Goal: Task Accomplishment & Management: Complete application form

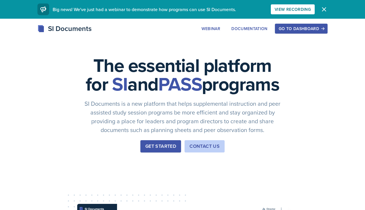
click at [165, 153] on button "Get Started" at bounding box center [161, 147] width 41 height 12
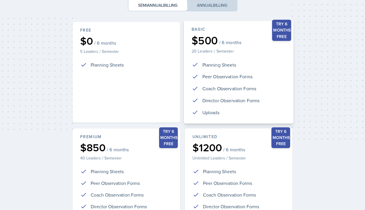
scroll to position [136, 0]
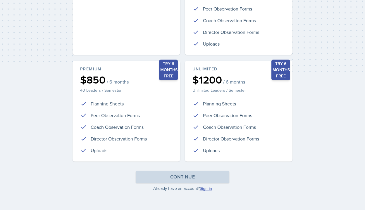
click at [206, 189] on link "Sign in" at bounding box center [206, 189] width 12 height 6
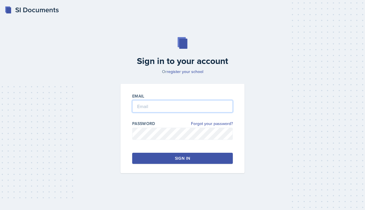
type input "[PERSON_NAME][EMAIL_ADDRESS][PERSON_NAME][DOMAIN_NAME]"
click at [183, 159] on div "Sign in" at bounding box center [182, 159] width 15 height 6
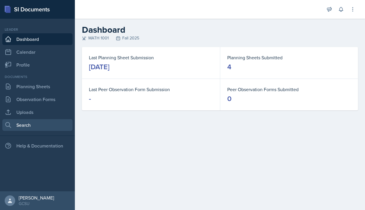
click at [28, 123] on link "Search" at bounding box center [37, 125] width 70 height 12
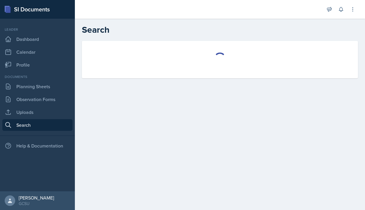
select select "all"
select select "1"
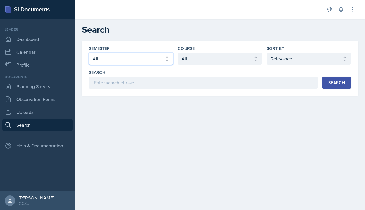
click at [124, 55] on select "Select semester All Fall 2025 Spring 2025 Fall 2024 Spring 2024 Fall 2023 Sprin…" at bounding box center [131, 59] width 84 height 12
select select "b95d2253-5877-4a86-98d0-f81876ad46d6"
click at [89, 53] on select "Select semester All Fall 2025 Spring 2025 Fall 2024 Spring 2024 Fall 2023 Sprin…" at bounding box center [131, 59] width 84 height 12
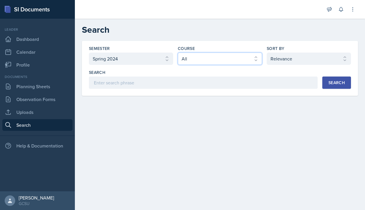
click at [191, 59] on select "Select course All ACCT 3101 ACCT 3102 ASTR 1000 BIOL 1100 BIOL 1107 BIOL 1108 B…" at bounding box center [220, 59] width 84 height 12
select select "c791e157-50e7-4c52-bb41-8889e21dc1fd"
click at [178, 53] on select "Select course All ACCT 3101 ACCT 3102 ASTR 1000 BIOL 1100 BIOL 1107 BIOL 1108 B…" at bounding box center [220, 59] width 84 height 12
click at [342, 84] on div "Search" at bounding box center [337, 83] width 16 height 5
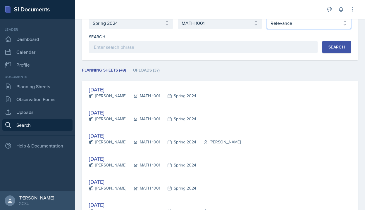
click at [309, 26] on select "Select sort by Relevance Document Date (Asc) Document Date (Desc)" at bounding box center [309, 23] width 84 height 12
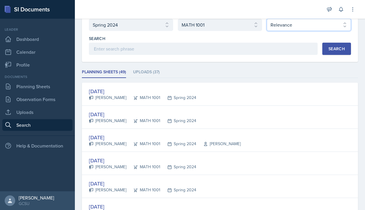
select select "2"
click at [267, 19] on select "Select sort by Relevance Document Date (Asc) Document Date (Desc)" at bounding box center [309, 25] width 84 height 12
click at [331, 52] on button "Search" at bounding box center [337, 49] width 29 height 12
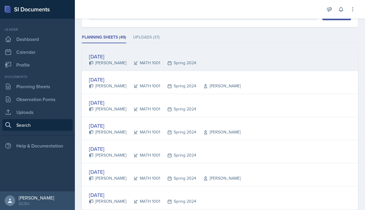
scroll to position [72, 0]
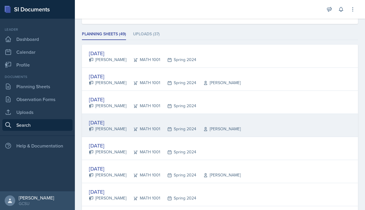
click at [106, 122] on div "Jan 19th, 2024" at bounding box center [165, 123] width 152 height 8
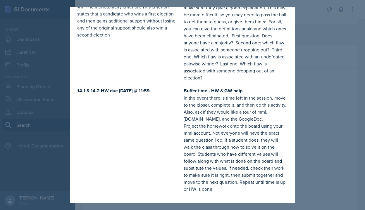
scroll to position [607, 0]
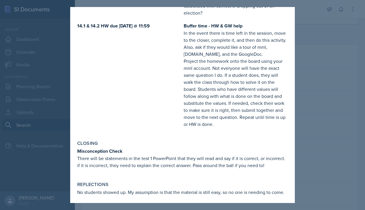
click at [352, 65] on div at bounding box center [182, 105] width 365 height 210
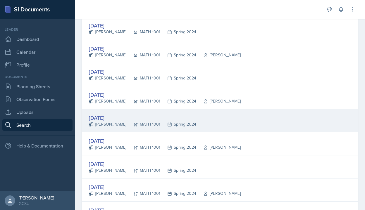
scroll to position [125, 0]
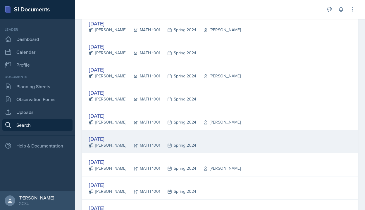
click at [111, 140] on div "Jan 25th, 2024" at bounding box center [142, 139] width 107 height 8
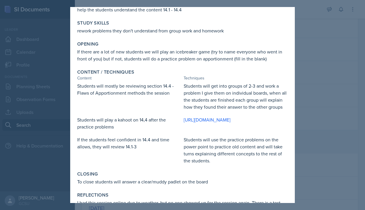
scroll to position [58, 0]
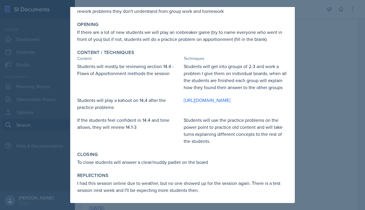
click at [340, 84] on div at bounding box center [182, 105] width 365 height 210
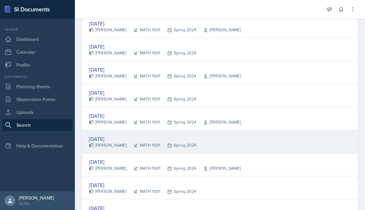
click at [106, 142] on div "Jan 25th, 2024" at bounding box center [142, 139] width 107 height 8
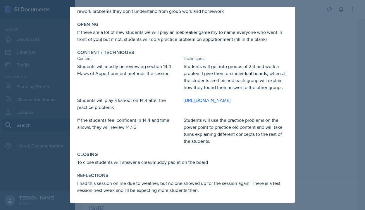
click at [338, 114] on div at bounding box center [182, 105] width 365 height 210
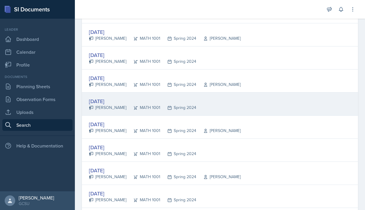
scroll to position [165, 0]
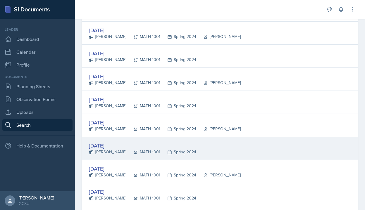
click at [106, 145] on div "Jan 30th, 2024" at bounding box center [142, 146] width 107 height 8
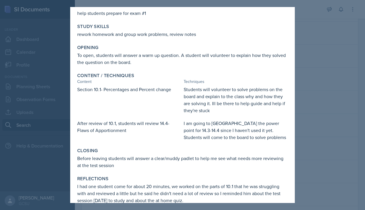
scroll to position [0, 0]
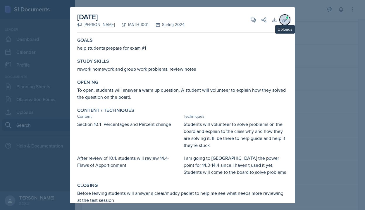
click at [285, 21] on icon at bounding box center [285, 20] width 6 height 6
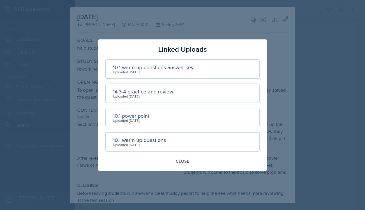
click at [133, 116] on div "10.1 power point" at bounding box center [131, 116] width 37 height 8
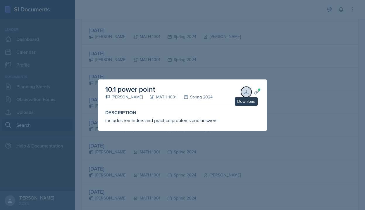
click at [246, 89] on button "Download" at bounding box center [246, 92] width 11 height 11
click at [288, 80] on div at bounding box center [182, 105] width 365 height 210
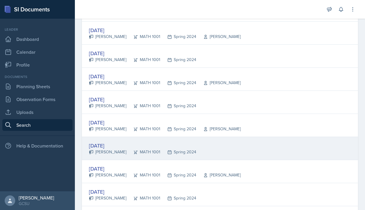
click at [109, 148] on div "Jan 30th, 2024" at bounding box center [142, 146] width 107 height 8
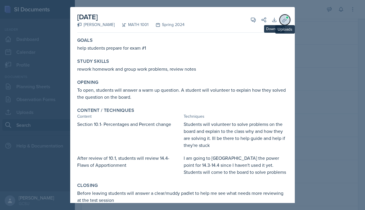
click at [285, 19] on icon at bounding box center [285, 20] width 6 height 6
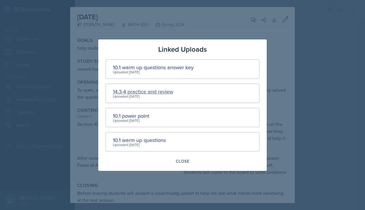
click at [160, 92] on div "14.3-4 practice and review" at bounding box center [143, 92] width 60 height 8
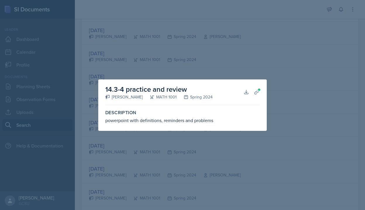
click at [144, 71] on div at bounding box center [182, 105] width 365 height 210
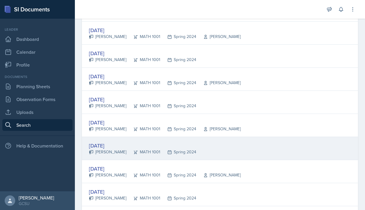
click at [109, 146] on div "Jan 30th, 2024" at bounding box center [142, 146] width 107 height 8
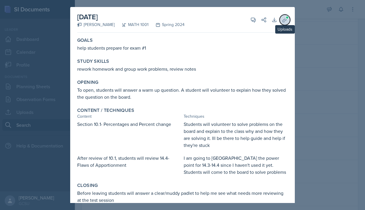
click at [284, 22] on icon at bounding box center [285, 20] width 4 height 4
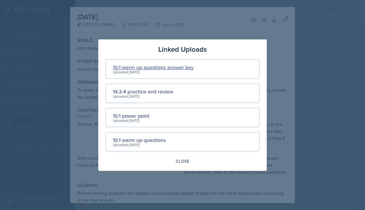
click at [174, 68] on div "10.1 warm up questions answer key" at bounding box center [153, 68] width 81 height 8
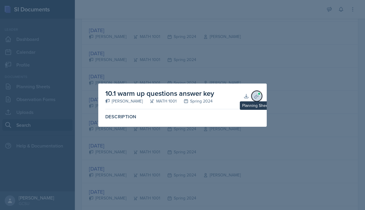
click at [255, 96] on icon at bounding box center [257, 96] width 6 height 6
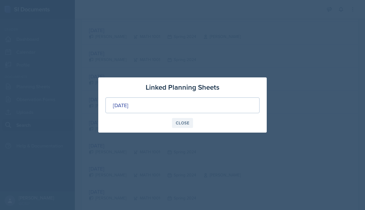
click at [185, 122] on div "Close" at bounding box center [182, 123] width 13 height 5
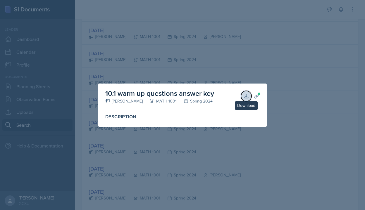
click at [246, 99] on button "Download" at bounding box center [246, 96] width 11 height 11
click at [279, 69] on div at bounding box center [182, 105] width 365 height 210
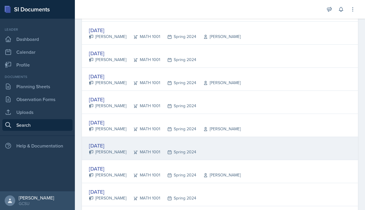
click at [102, 148] on div "Jan 30th, 2024" at bounding box center [142, 146] width 107 height 8
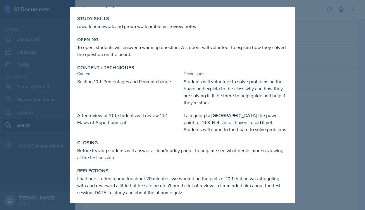
scroll to position [45, 0]
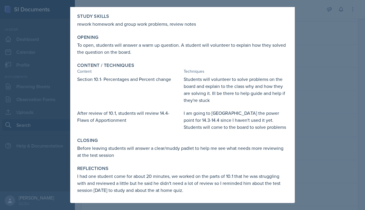
click at [300, 112] on div at bounding box center [182, 105] width 365 height 210
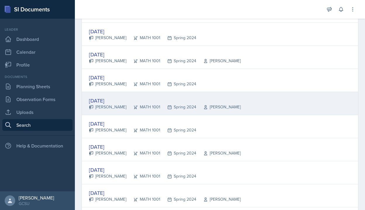
scroll to position [0, 0]
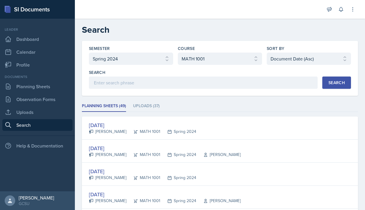
click at [34, 93] on div "Documents Planning Sheets Observation Forms Uploads Search" at bounding box center [37, 102] width 70 height 57
click at [34, 91] on link "Planning Sheets" at bounding box center [37, 87] width 70 height 12
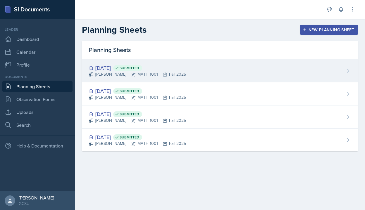
click at [94, 73] on div "Caroline Bruner MATH 1001 Fall 2025" at bounding box center [137, 74] width 97 height 6
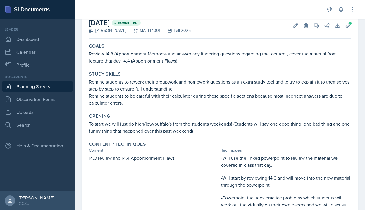
scroll to position [33, 0]
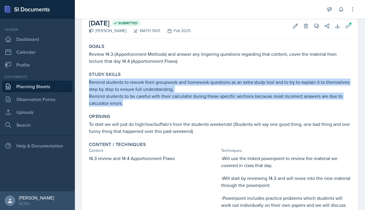
drag, startPoint x: 89, startPoint y: 82, endPoint x: 124, endPoint y: 103, distance: 41.5
click at [124, 103] on div "Remind students to rework their groupwork and homework questions as an extra st…" at bounding box center [220, 93] width 262 height 28
copy div "Remind students to rework their groupwork and homework questions as an extra st…"
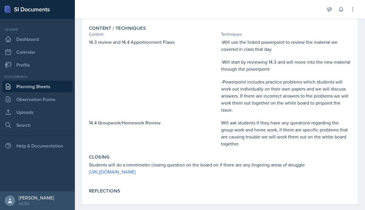
scroll to position [157, 0]
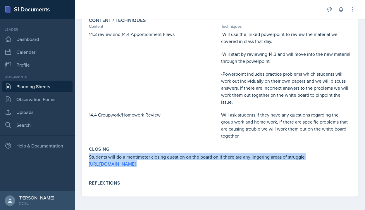
drag, startPoint x: 87, startPoint y: 155, endPoint x: 167, endPoint y: 168, distance: 81.9
click at [167, 168] on div "Closing Students will do a mentimeter closing question on the board on if there…" at bounding box center [220, 160] width 267 height 32
copy div "Students will do a mentimeter closing question on the board on if there are any…"
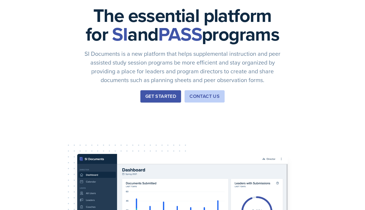
scroll to position [58, 0]
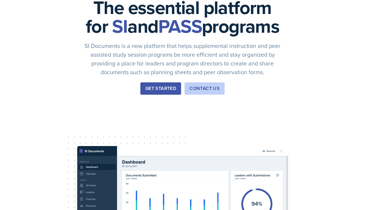
click at [165, 95] on button "Get Started" at bounding box center [161, 89] width 41 height 12
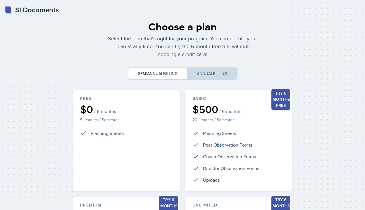
scroll to position [136, 0]
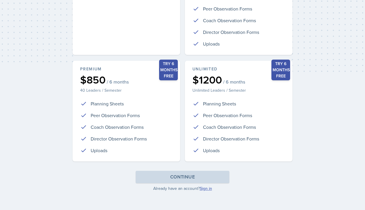
click at [204, 190] on link "Sign in" at bounding box center [206, 189] width 12 height 6
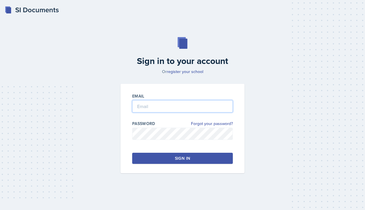
type input "[PERSON_NAME][EMAIL_ADDRESS][PERSON_NAME][DOMAIN_NAME]"
click at [190, 159] on div "Sign in" at bounding box center [182, 159] width 15 height 6
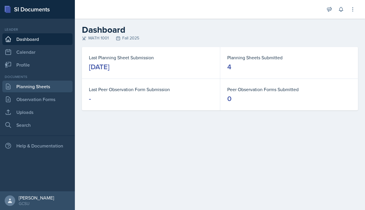
click at [36, 88] on link "Planning Sheets" at bounding box center [37, 87] width 70 height 12
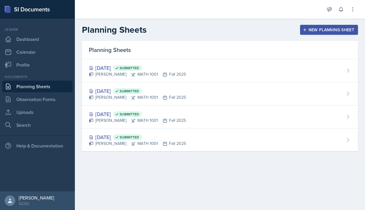
click at [329, 29] on div "New Planning Sheet" at bounding box center [329, 30] width 50 height 5
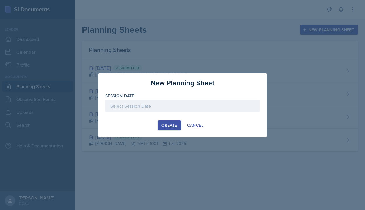
click at [177, 112] on div at bounding box center [182, 106] width 155 height 12
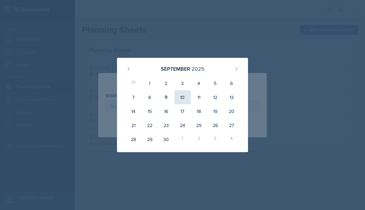
click at [181, 99] on div "10" at bounding box center [182, 97] width 16 height 14
type input "[DATE]"
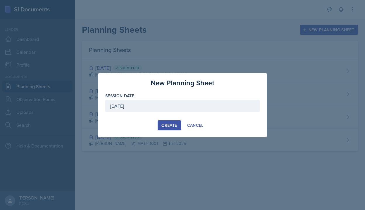
click at [167, 126] on div "Create" at bounding box center [170, 125] width 16 height 5
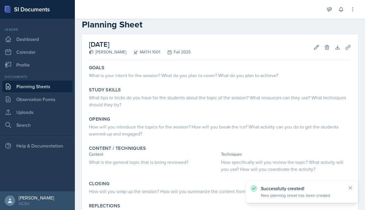
scroll to position [14, 0]
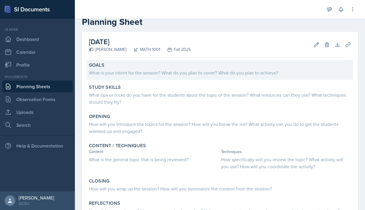
click at [125, 72] on div "What is your intent for the session? What do you plan to cover? What do you pla…" at bounding box center [220, 72] width 262 height 7
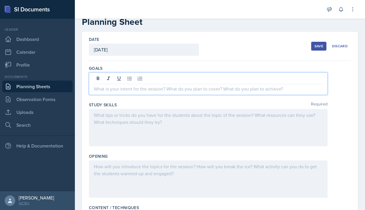
click at [110, 78] on div at bounding box center [208, 84] width 239 height 23
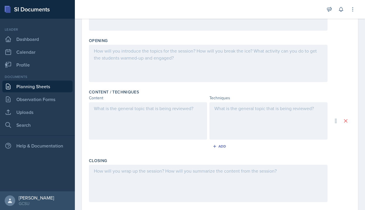
scroll to position [142, 0]
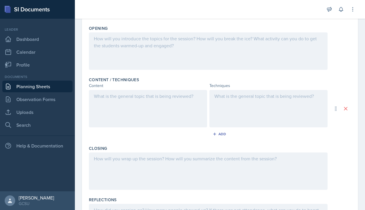
click at [129, 102] on div at bounding box center [148, 108] width 118 height 37
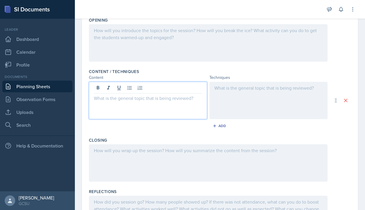
scroll to position [139, 0]
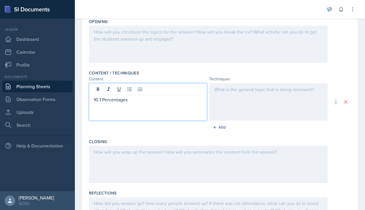
drag, startPoint x: 133, startPoint y: 103, endPoint x: 77, endPoint y: 102, distance: 55.6
click at [77, 102] on div "Date [DATE] [DATE] 31 1 2 3 4 5 6 7 8 9 10 11 12 13 14 15 16 17 18 19 20 21 22 …" at bounding box center [220, 82] width 290 height 351
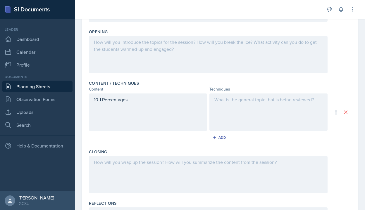
click at [105, 119] on div "10.1 Percentages" at bounding box center [148, 112] width 118 height 37
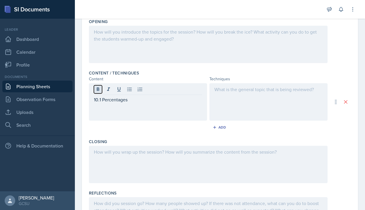
click at [99, 93] on button at bounding box center [98, 89] width 8 height 8
click at [173, 105] on div "10.1 Percentages" at bounding box center [148, 101] width 118 height 37
click at [218, 128] on div "Add" at bounding box center [220, 127] width 13 height 5
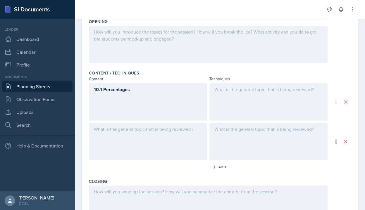
click at [105, 127] on div at bounding box center [148, 141] width 118 height 37
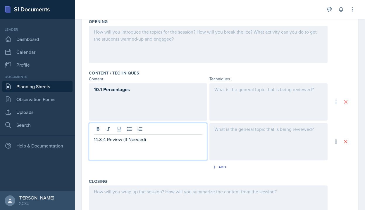
drag, startPoint x: 150, startPoint y: 143, endPoint x: 82, endPoint y: 141, distance: 67.6
click at [82, 141] on div "Date [DATE] [DATE] 31 1 2 3 4 5 6 7 8 9 10 11 12 13 14 15 16 17 18 19 20 21 22 …" at bounding box center [220, 95] width 276 height 377
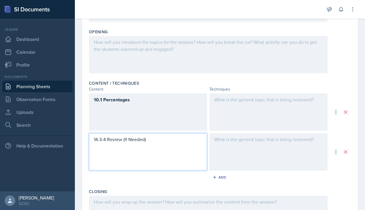
click at [99, 149] on div "14.3-4 Review (If Needed)" at bounding box center [148, 151] width 118 height 37
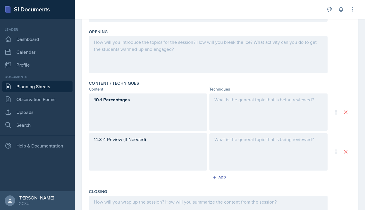
scroll to position [139, 0]
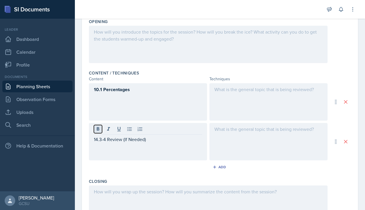
click at [100, 129] on icon at bounding box center [98, 129] width 6 height 6
click at [233, 97] on div at bounding box center [269, 101] width 118 height 37
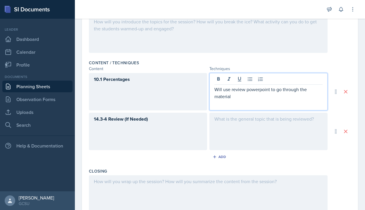
click at [215, 91] on p "Will use review powerpoint to go through the material" at bounding box center [269, 93] width 108 height 14
click at [241, 102] on div "-Will use review powerpoint to go through the material" at bounding box center [269, 91] width 118 height 37
click at [238, 101] on div "-Will use review powerpoint to go through the material" at bounding box center [269, 91] width 118 height 37
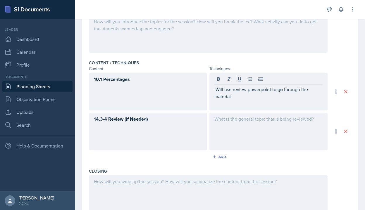
click at [238, 101] on div "-Will use review powerpoint to go through the material" at bounding box center [269, 91] width 118 height 37
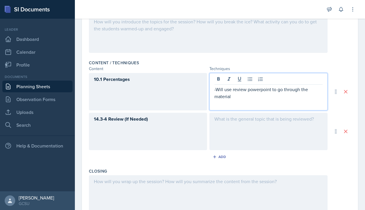
click at [236, 98] on p "-Will use review powerpoint to go through the material" at bounding box center [269, 93] width 108 height 14
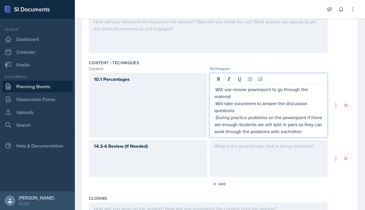
click at [290, 134] on p "-During practice problems on the powerpoint if there are enough students we wil…" at bounding box center [269, 124] width 108 height 21
click at [307, 132] on p "-During practice problems on the powerpoint if there are enough students we wil…" at bounding box center [269, 124] width 108 height 21
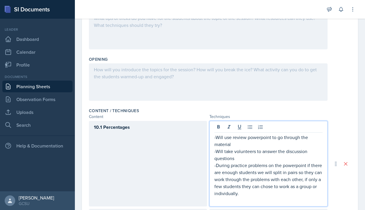
scroll to position [103, 0]
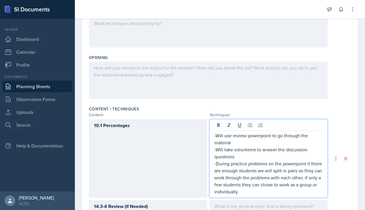
click at [133, 76] on div at bounding box center [208, 80] width 239 height 37
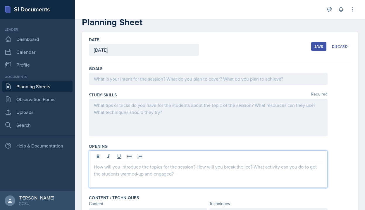
scroll to position [13, 0]
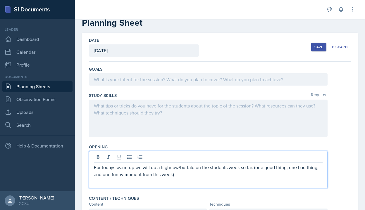
click at [109, 172] on p "For todays warm-up we will do a high/low/buffalo on the students week so far. (…" at bounding box center [208, 171] width 229 height 14
click at [110, 169] on p "For todays warm-up we will do a high/low/buffalo on the students week so far. (…" at bounding box center [208, 171] width 229 height 14
click at [114, 169] on p "For todays warm-up we will do a high/low/buffalo on the students week so far. (…" at bounding box center [208, 171] width 229 height 14
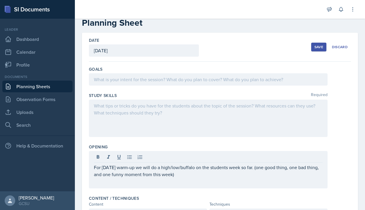
click at [190, 180] on div "For [DATE] warm-up we will do a high/low/buffalo on the students week so far. (…" at bounding box center [208, 169] width 239 height 37
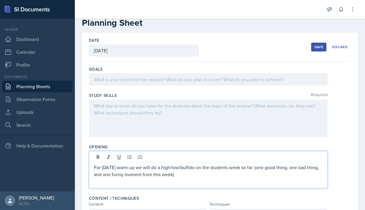
click at [182, 179] on div "For [DATE] warm-up we will do a high/low/buffalo on the students week so far. (…" at bounding box center [208, 169] width 239 height 37
click at [179, 175] on p "For [DATE] warm-up we will do a high/low/buffalo on the students week so far. (…" at bounding box center [208, 171] width 229 height 14
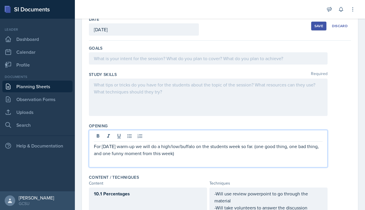
click at [128, 85] on p at bounding box center [208, 84] width 229 height 7
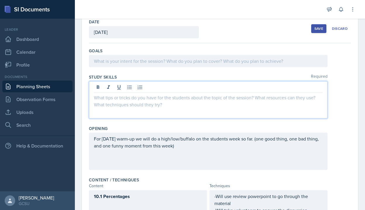
scroll to position [31, 0]
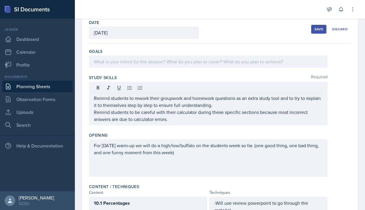
click at [92, 100] on div "Remind students to rework their groupwork and homework questions as an extra st…" at bounding box center [208, 104] width 239 height 44
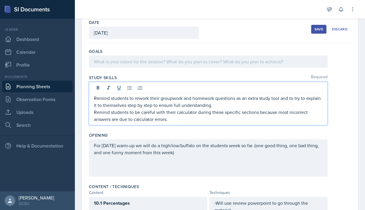
click at [91, 96] on div "Remind students to rework their groupwork and homework questions as an extra st…" at bounding box center [208, 104] width 239 height 44
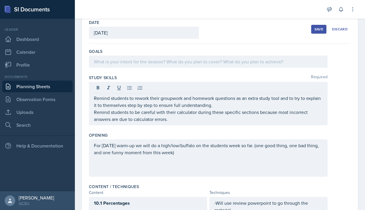
click at [92, 98] on div "Remind students to rework their groupwork and homework questions as an extra st…" at bounding box center [208, 104] width 239 height 44
click at [93, 98] on div "Remind students to rework their groupwork and homework questions as an extra st…" at bounding box center [208, 104] width 239 height 44
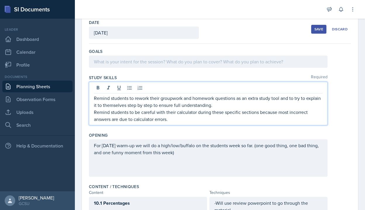
click at [93, 99] on div "Remind students to rework their groupwork and homework questions as an extra st…" at bounding box center [208, 104] width 239 height 44
click at [96, 99] on p "Remind students to rework their groupwork and homework questions as an extra st…" at bounding box center [208, 102] width 229 height 14
click at [94, 99] on p "Remind students to rework their groupwork and homework questions as an extra st…" at bounding box center [208, 102] width 229 height 14
click at [94, 112] on p "Remind students to be careful with their calculator during these specific secti…" at bounding box center [208, 116] width 229 height 14
click at [170, 123] on p "-Remind students to be careful with their calculator during these specific sect…" at bounding box center [208, 116] width 229 height 14
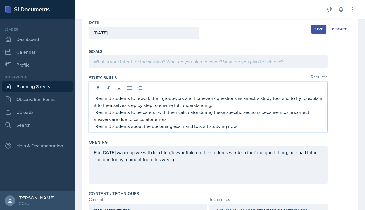
scroll to position [41, 0]
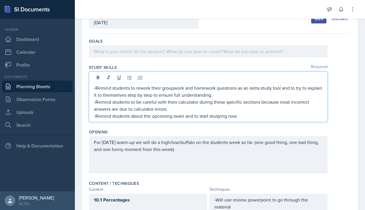
click at [119, 55] on p at bounding box center [208, 51] width 229 height 7
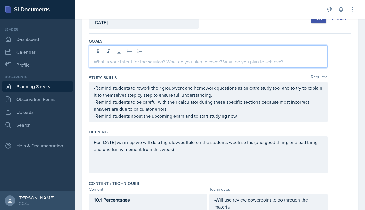
scroll to position [0, 0]
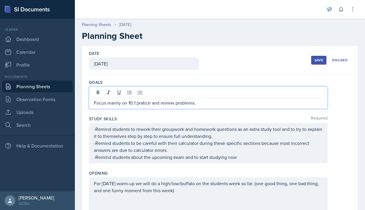
click at [146, 106] on p "Focus mainly on 10.1 pratice and review problems." at bounding box center [208, 103] width 229 height 7
click at [208, 101] on p "Focus mainly on 10.1 practice and review problems." at bounding box center [208, 103] width 229 height 7
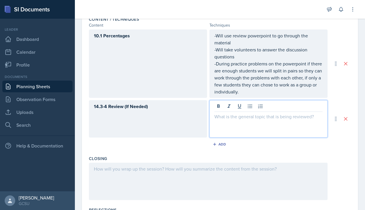
click at [244, 113] on p at bounding box center [269, 116] width 108 height 7
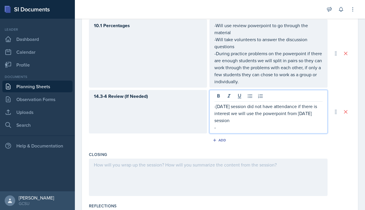
click at [258, 125] on p "-" at bounding box center [269, 127] width 108 height 7
click at [257, 123] on p "-[DATE] session did not have attendance if there is interest we will use the po…" at bounding box center [269, 113] width 108 height 21
click at [240, 130] on p "-" at bounding box center [269, 127] width 108 height 7
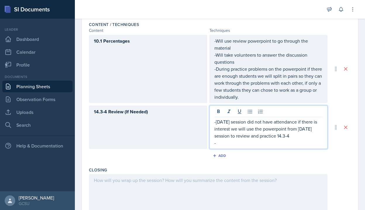
scroll to position [208, 0]
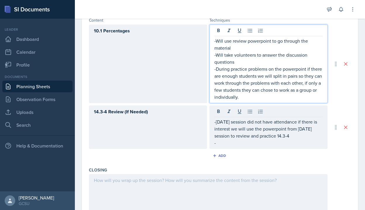
drag, startPoint x: 217, startPoint y: 54, endPoint x: 265, endPoint y: 96, distance: 64.1
click at [265, 96] on div "-Will use review powerpoint to go through the material -Will take volunteers to…" at bounding box center [269, 68] width 108 height 63
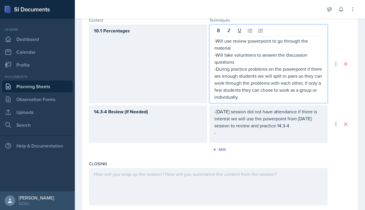
copy div "Will take volunteers to answer the discussion questions -During practice proble…"
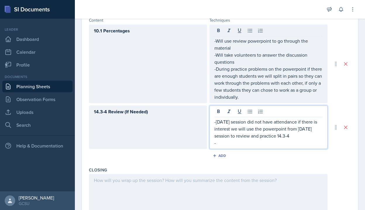
click at [224, 134] on div "-[DATE] session did not have attendance if there is interest we will use the po…" at bounding box center [269, 133] width 108 height 28
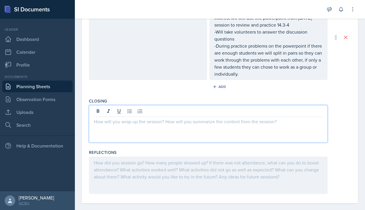
click at [186, 118] on p at bounding box center [208, 121] width 229 height 7
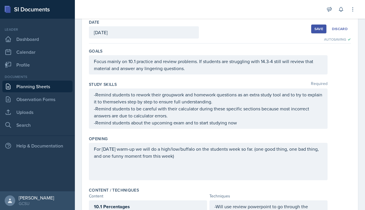
scroll to position [25, 0]
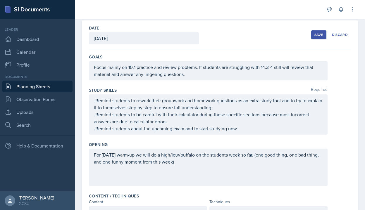
click at [315, 36] on div "Save" at bounding box center [319, 34] width 9 height 5
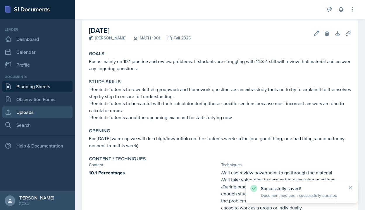
click at [24, 115] on link "Uploads" at bounding box center [37, 113] width 70 height 12
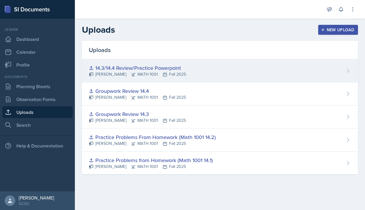
click at [176, 67] on div "14.3/14.4 Review/Practice Powerpoint" at bounding box center [137, 68] width 97 height 8
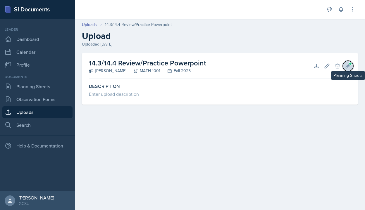
click at [350, 64] on span at bounding box center [351, 64] width 4 height 4
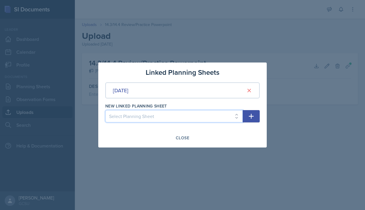
click at [206, 113] on select "Select Planning Sheet [DATE] [DATE] [DATE] [DATE]" at bounding box center [174, 116] width 138 height 12
select select "3561576a-7cc0-4d64-8a66-e22517cacd13"
click at [105, 110] on select "Select Planning Sheet [DATE] [DATE] [DATE] [DATE]" at bounding box center [174, 116] width 138 height 12
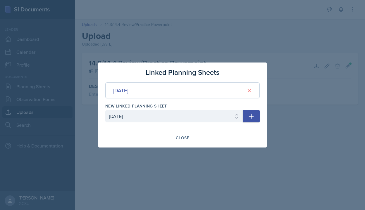
click at [250, 114] on icon "button" at bounding box center [251, 116] width 7 height 7
select select
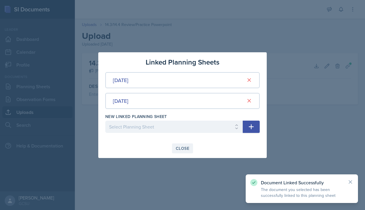
click at [178, 151] on button "Close" at bounding box center [182, 149] width 21 height 10
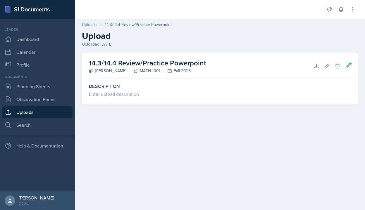
click at [89, 23] on link "Uploads" at bounding box center [89, 25] width 15 height 6
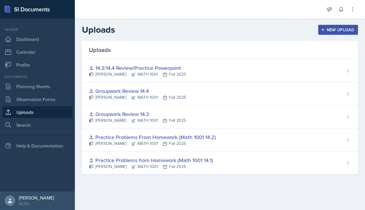
click at [336, 25] on button "New Upload" at bounding box center [339, 30] width 40 height 10
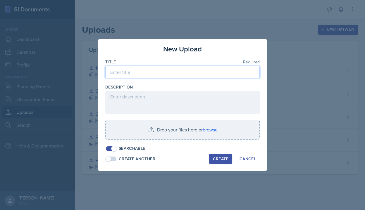
click at [210, 71] on input at bounding box center [182, 72] width 155 height 12
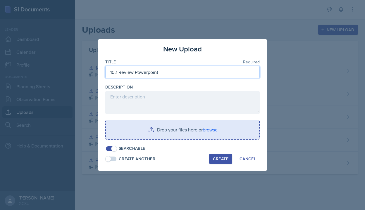
type input "10.1 Review Powerpoint"
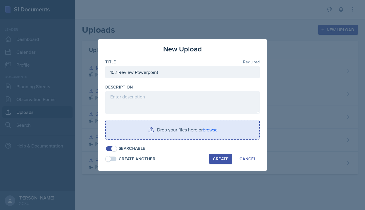
click at [171, 130] on input "file" at bounding box center [182, 130] width 153 height 19
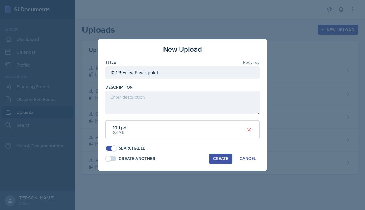
click at [220, 163] on button "Create" at bounding box center [220, 159] width 23 height 10
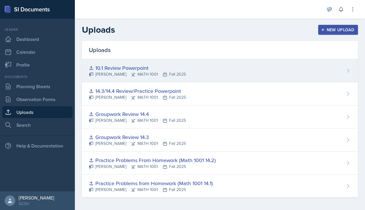
click at [338, 67] on div "10.1 Review Powerpoint [PERSON_NAME] MATH 1001 Fall 2025" at bounding box center [220, 70] width 276 height 23
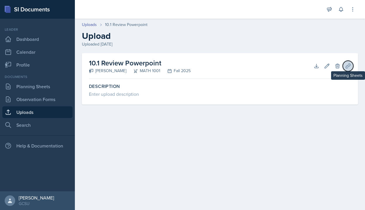
click at [346, 65] on icon at bounding box center [348, 66] width 6 height 6
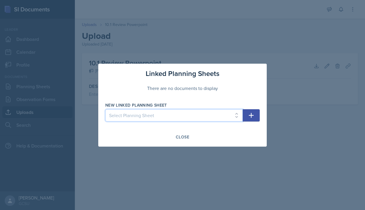
click at [216, 115] on select "Select Planning Sheet [DATE] [DATE] [DATE] [DATE] [DATE]" at bounding box center [174, 115] width 138 height 12
select select "3561576a-7cc0-4d64-8a66-e22517cacd13"
click at [105, 109] on select "Select Planning Sheet [DATE] [DATE] [DATE] [DATE] [DATE]" at bounding box center [174, 115] width 138 height 12
click at [252, 115] on icon "button" at bounding box center [251, 115] width 5 height 5
select select
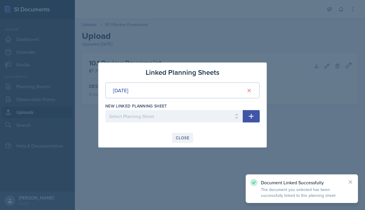
click at [183, 141] on div "Close" at bounding box center [182, 138] width 13 height 5
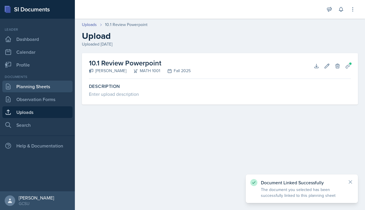
click at [45, 87] on link "Planning Sheets" at bounding box center [37, 87] width 70 height 12
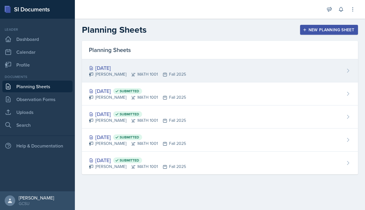
click at [133, 67] on div "[DATE]" at bounding box center [137, 68] width 97 height 8
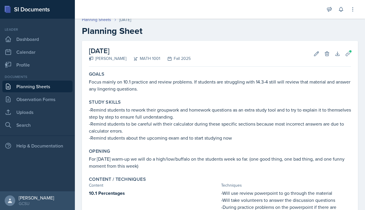
scroll to position [194, 0]
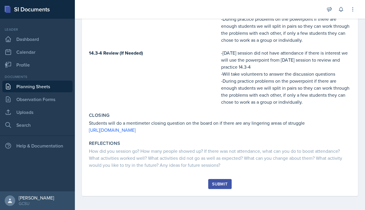
click at [218, 185] on div "Submit" at bounding box center [220, 184] width 16 height 5
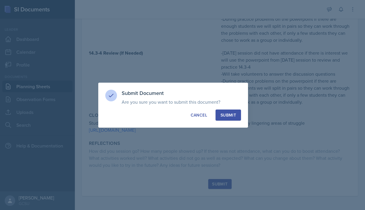
click at [232, 112] on div "Submit" at bounding box center [229, 115] width 16 height 6
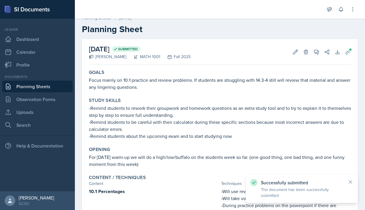
scroll to position [0, 0]
